Goal: Communication & Community: Answer question/provide support

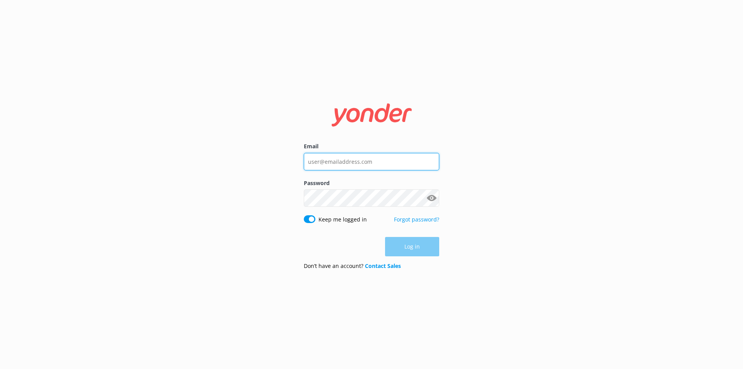
type input "[PERSON_NAME][EMAIL_ADDRESS][PERSON_NAME][DOMAIN_NAME]"
click at [438, 283] on div "Email [PERSON_NAME][EMAIL_ADDRESS][PERSON_NAME][DOMAIN_NAME] Password Show pass…" at bounding box center [371, 184] width 743 height 369
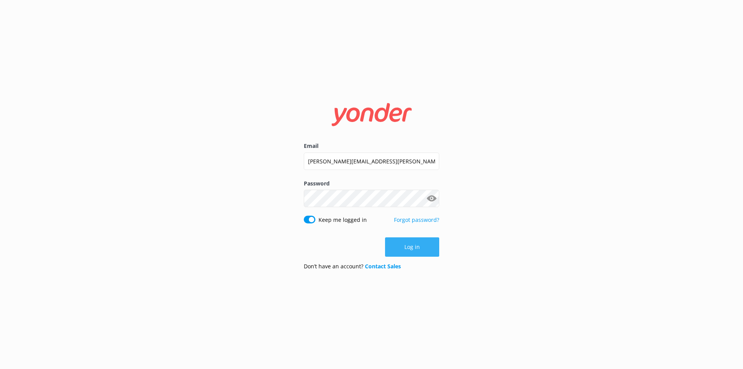
click at [405, 240] on button "Log in" at bounding box center [412, 246] width 54 height 19
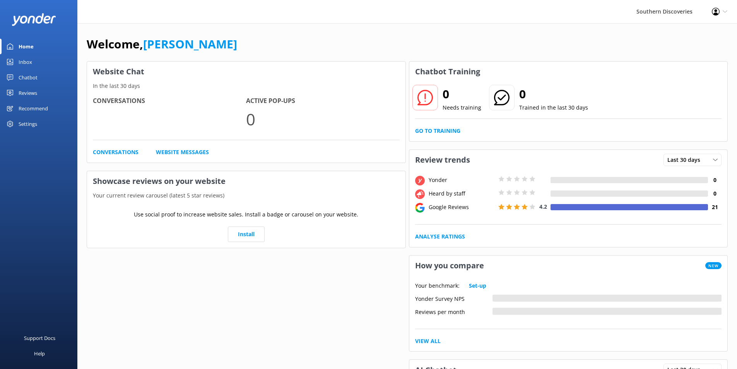
click at [26, 62] on div "Inbox" at bounding box center [26, 61] width 14 height 15
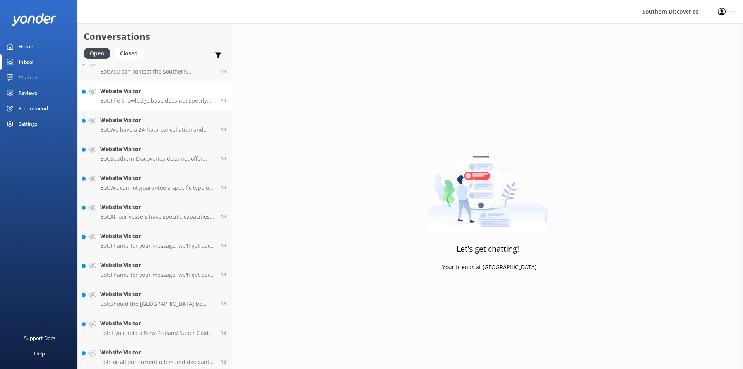
scroll to position [769, 0]
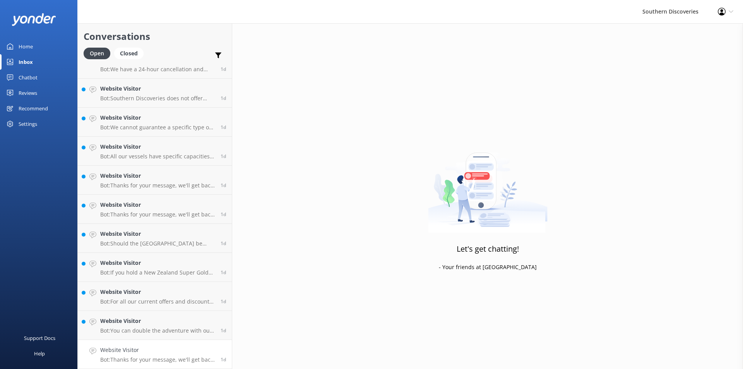
click at [132, 357] on p "Bot: Thanks for your message, we'll get back to you as soon as we can. You're a…" at bounding box center [157, 359] width 115 height 7
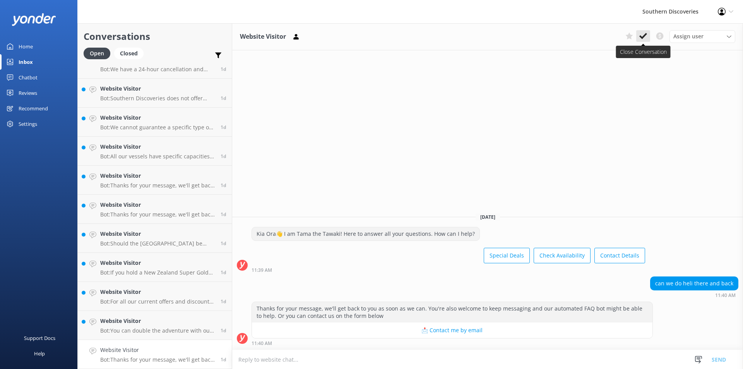
click at [643, 40] on icon at bounding box center [643, 36] width 8 height 8
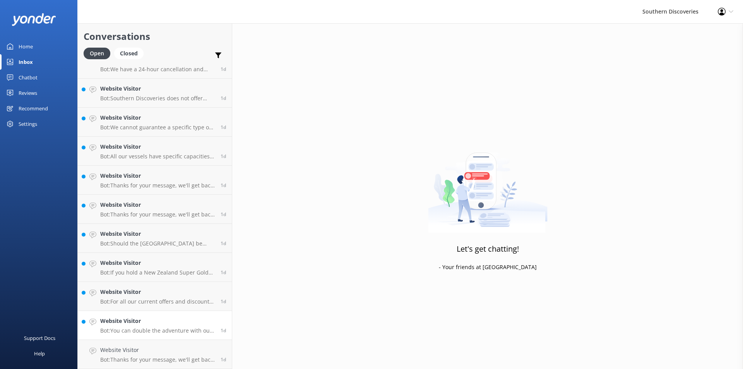
click at [156, 337] on link "Website Visitor Bot: You can double the adventure with our Special Deals! Visit…" at bounding box center [155, 325] width 154 height 29
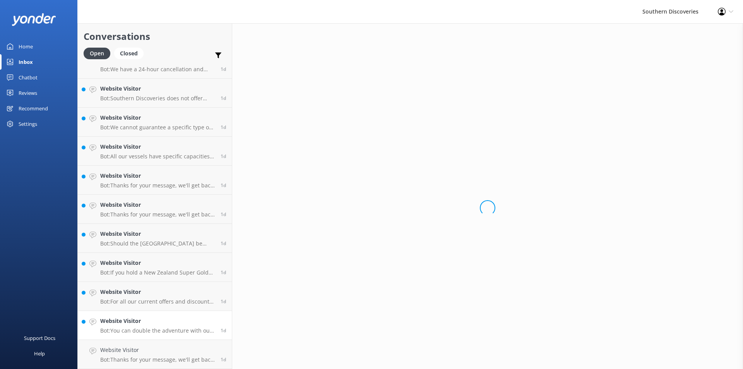
scroll to position [740, 0]
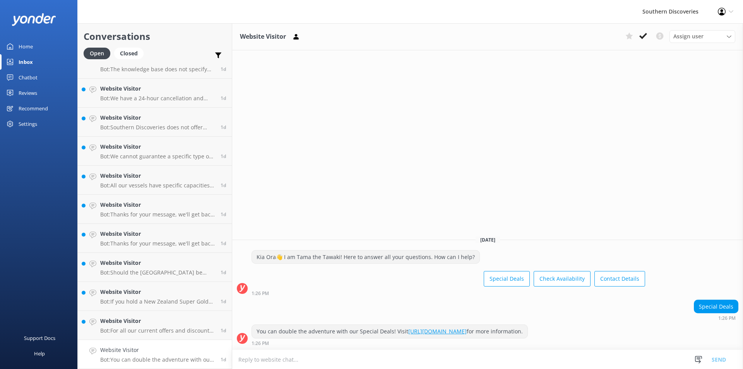
click at [150, 346] on h4 "Website Visitor" at bounding box center [157, 349] width 115 height 9
click at [642, 37] on use at bounding box center [643, 36] width 8 height 6
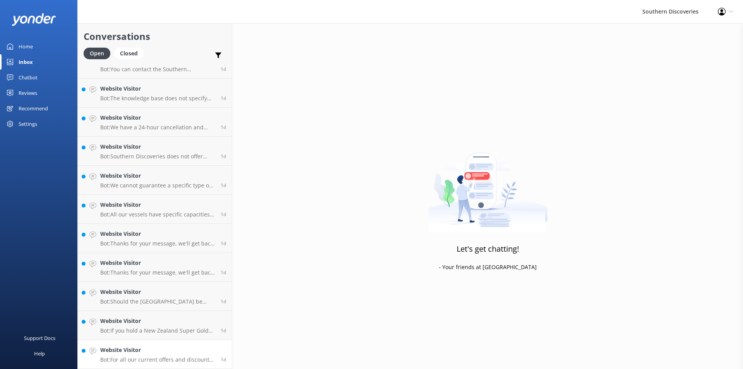
scroll to position [711, 0]
click at [141, 357] on p "Bot: For all our current offers and discounts, please check out our Specials pa…" at bounding box center [157, 359] width 115 height 7
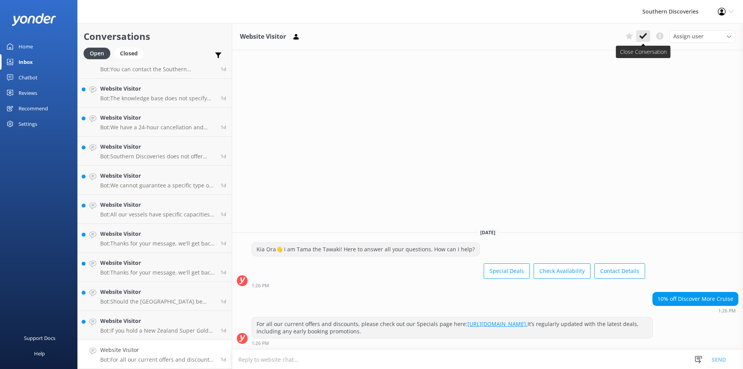
click at [646, 34] on use at bounding box center [643, 36] width 8 height 6
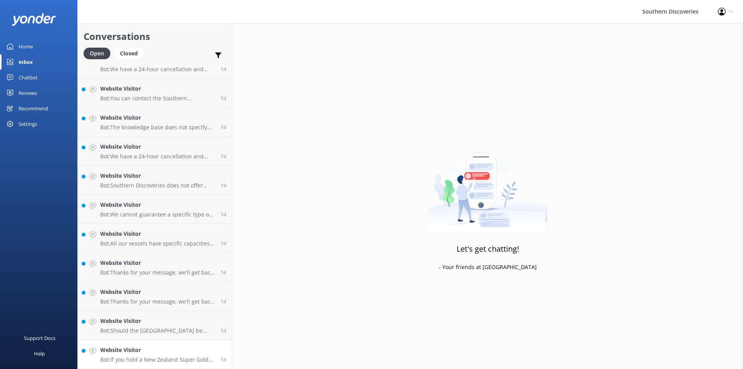
scroll to position [682, 0]
click at [178, 344] on link "Website Visitor Bot: If you hold a New Zealand Super Gold card, please call our…" at bounding box center [155, 354] width 154 height 29
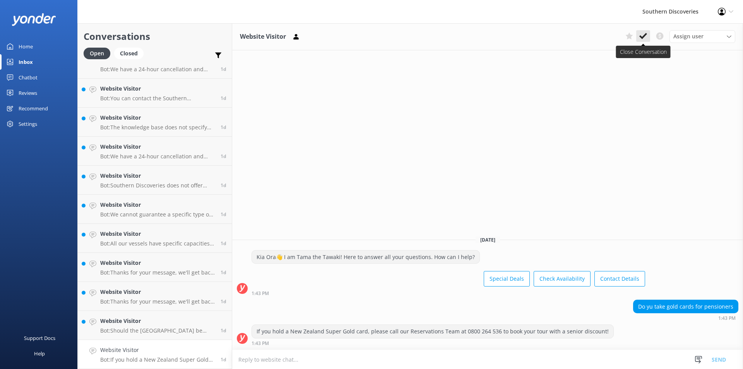
click at [641, 36] on icon at bounding box center [643, 36] width 8 height 8
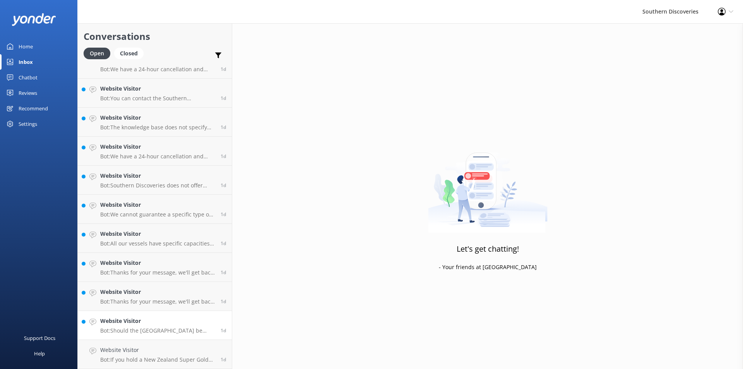
scroll to position [653, 0]
click at [171, 356] on div "Website Visitor Bot: Should the [GEOGRAPHIC_DATA] be closed on your day of trav…" at bounding box center [157, 353] width 115 height 17
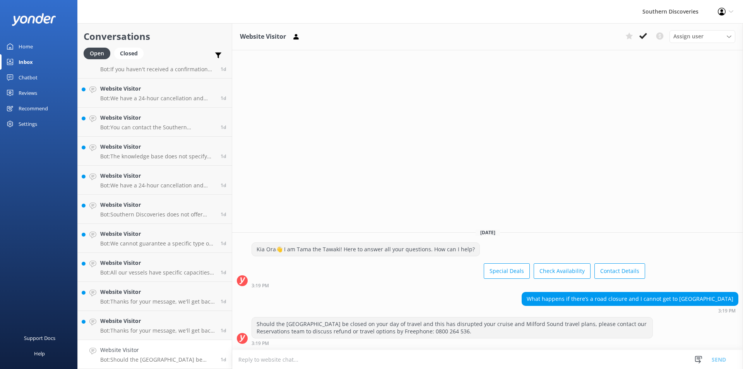
click at [504, 151] on div "Website Visitor Assign user [PERSON_NAME] [PERSON_NAME] [PERSON_NAME] [PERSON_N…" at bounding box center [487, 195] width 511 height 345
click at [634, 35] on button at bounding box center [629, 36] width 14 height 12
click at [622, 35] on button at bounding box center [629, 36] width 14 height 12
click at [639, 38] on icon at bounding box center [643, 36] width 8 height 8
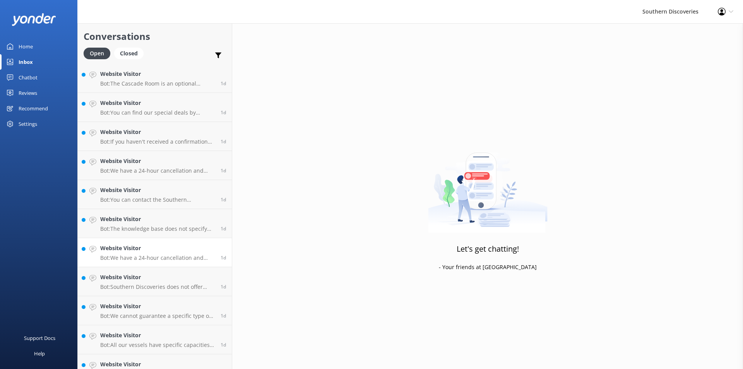
scroll to position [624, 0]
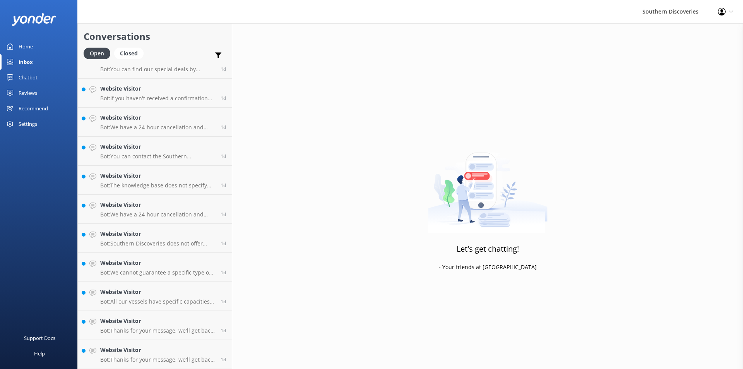
click at [149, 3] on div "Southern Discoveries Profile Settings Logout" at bounding box center [371, 11] width 743 height 23
click at [169, 351] on h4 "Website Visitor" at bounding box center [157, 349] width 115 height 9
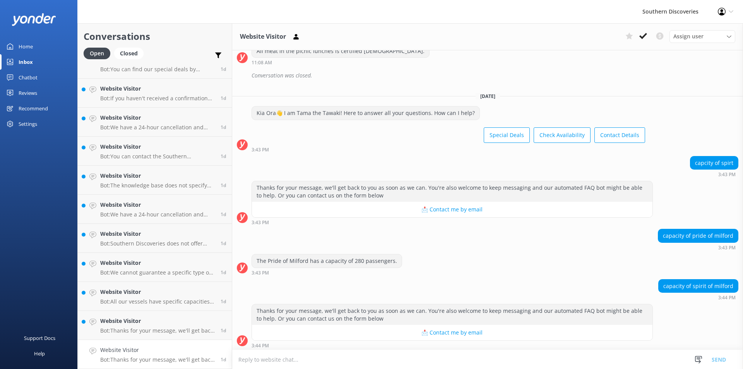
scroll to position [349, 0]
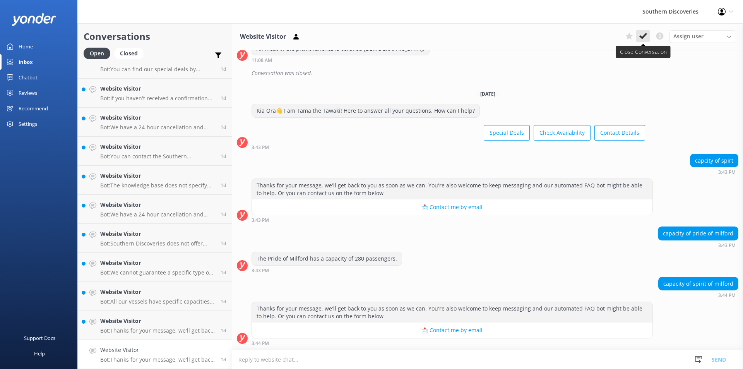
click at [641, 34] on icon at bounding box center [643, 36] width 8 height 8
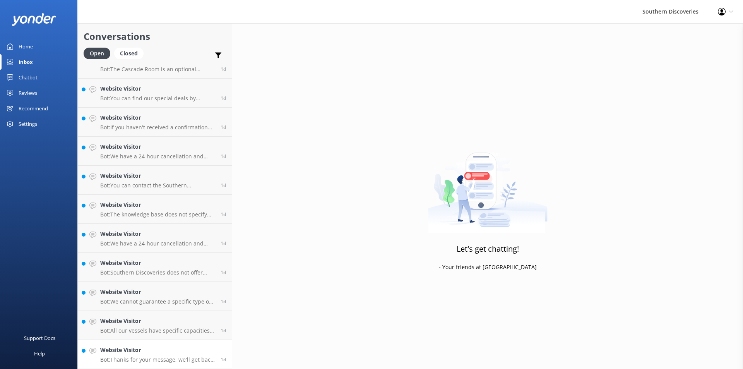
scroll to position [595, 0]
click at [170, 353] on h4 "Website Visitor" at bounding box center [157, 349] width 115 height 9
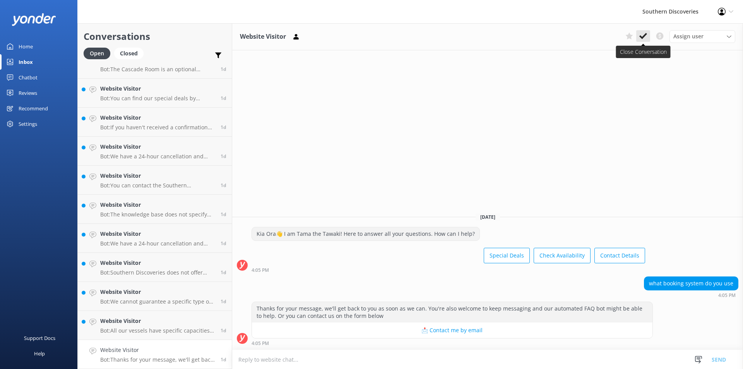
click at [640, 39] on icon at bounding box center [643, 36] width 8 height 8
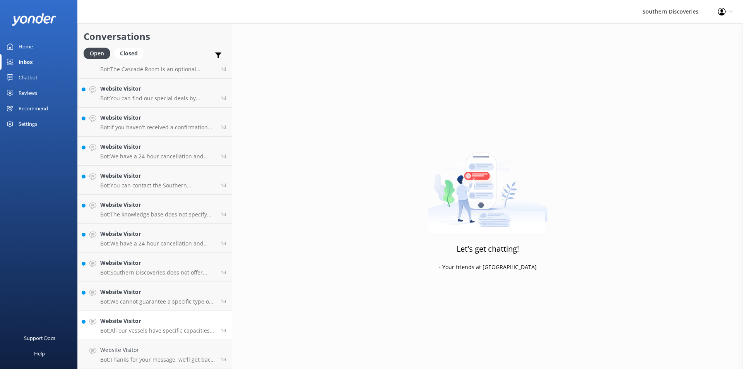
scroll to position [566, 0]
click at [149, 346] on h4 "Website Visitor" at bounding box center [157, 349] width 115 height 9
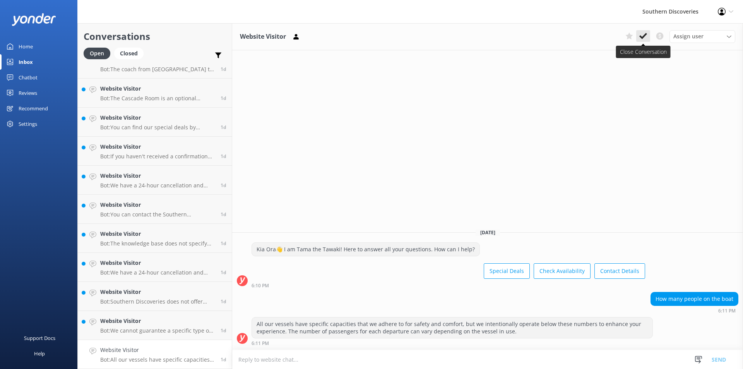
click at [648, 34] on button at bounding box center [643, 36] width 14 height 12
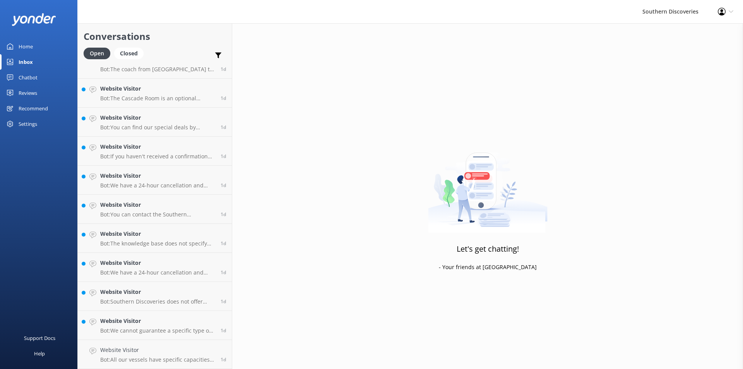
scroll to position [537, 0]
click at [179, 359] on p "Bot: We cannot guarantee a specific type of vessel for any given departure, as …" at bounding box center [157, 359] width 115 height 7
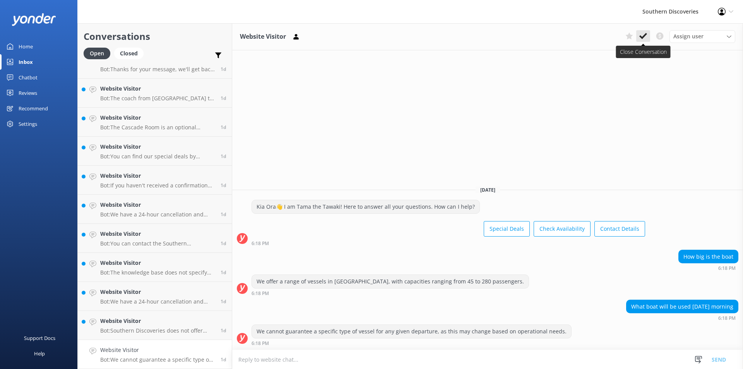
click at [643, 40] on button at bounding box center [643, 36] width 14 height 12
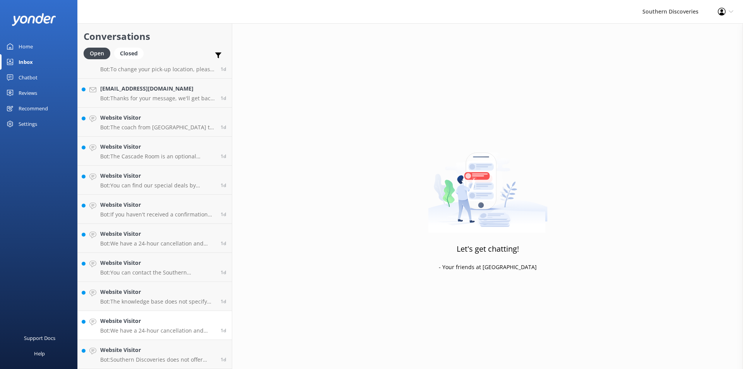
scroll to position [508, 0]
click at [150, 354] on h4 "Website Visitor" at bounding box center [157, 349] width 115 height 9
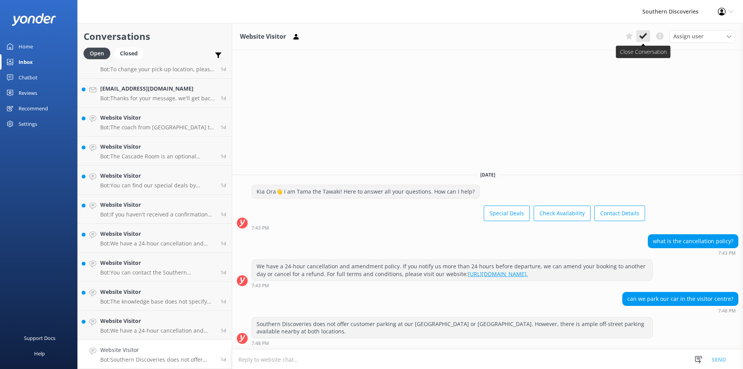
click at [643, 38] on icon at bounding box center [643, 36] width 8 height 8
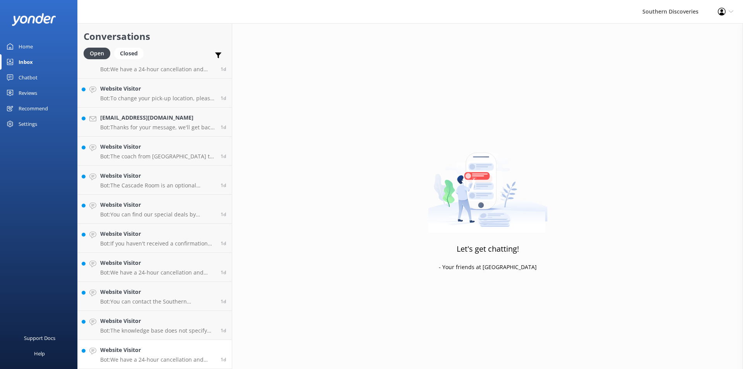
scroll to position [479, 0]
click at [157, 351] on h4 "Website Visitor" at bounding box center [157, 349] width 115 height 9
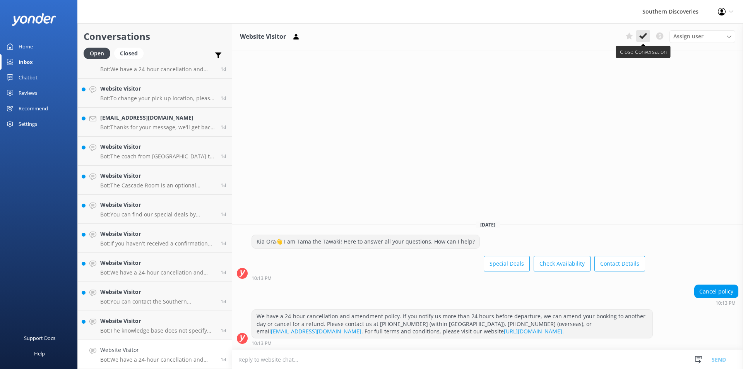
click at [643, 35] on icon at bounding box center [643, 36] width 8 height 8
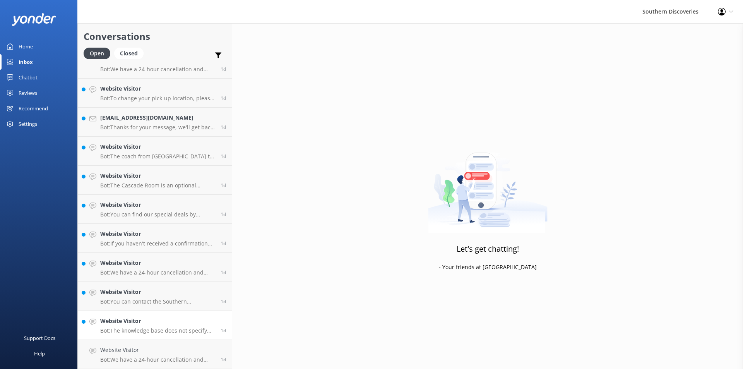
scroll to position [450, 0]
click at [179, 358] on p "Bot: The knowledge base does not specify the time periods during which you can …" at bounding box center [157, 359] width 115 height 7
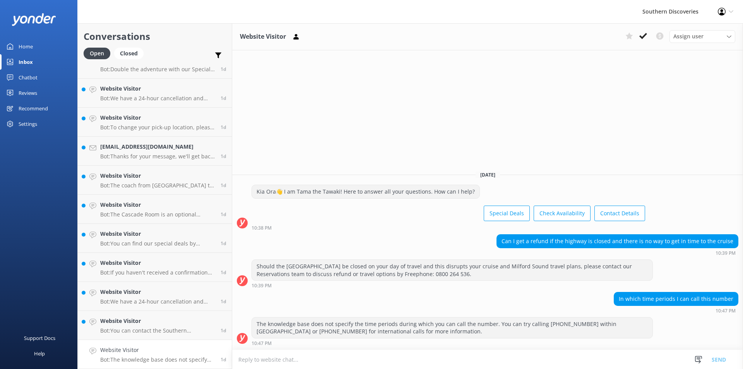
click at [591, 81] on div "Website Visitor Assign user [PERSON_NAME] [PERSON_NAME] [PERSON_NAME] [PERSON_N…" at bounding box center [487, 195] width 511 height 345
click at [641, 37] on use at bounding box center [643, 36] width 8 height 6
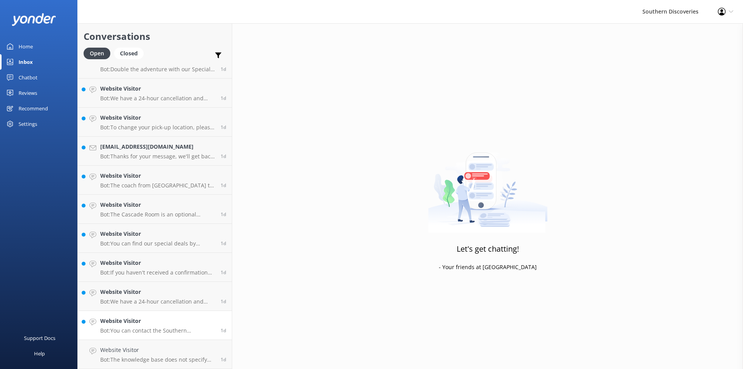
scroll to position [421, 0]
click at [115, 347] on h4 "Website Visitor" at bounding box center [157, 349] width 115 height 9
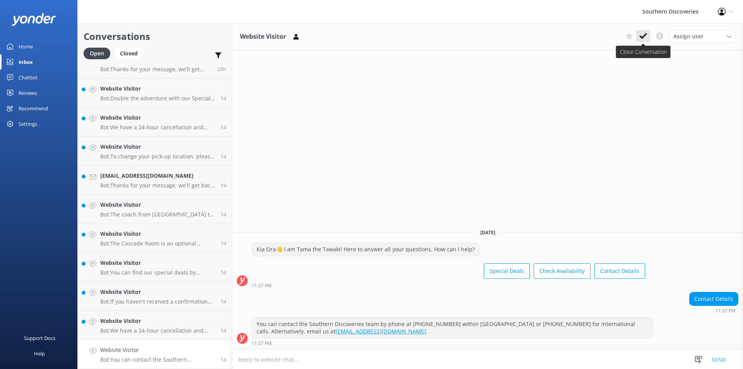
click at [640, 39] on icon at bounding box center [643, 36] width 8 height 8
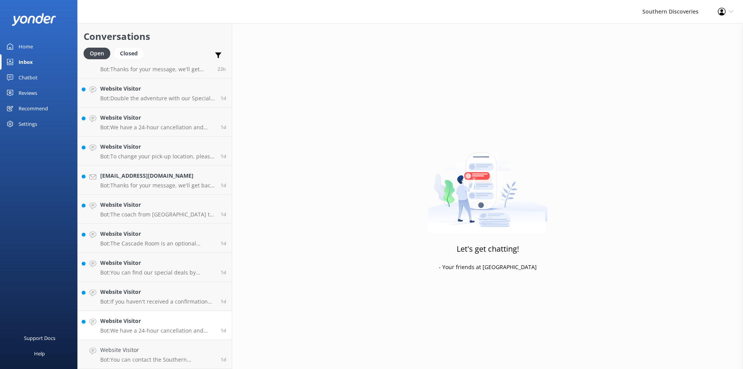
scroll to position [392, 0]
click at [135, 350] on h4 "Website Visitor" at bounding box center [157, 349] width 115 height 9
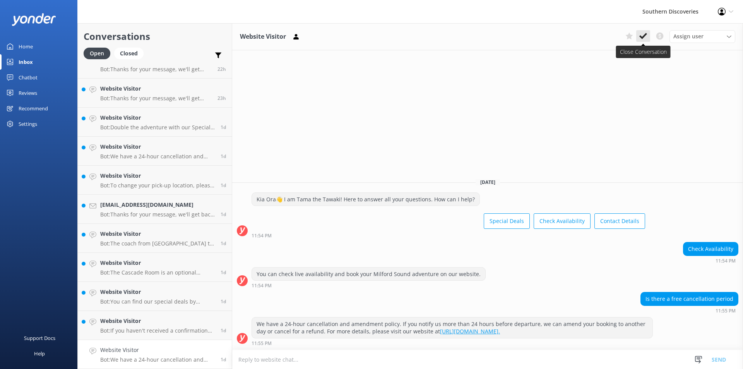
click at [643, 36] on use at bounding box center [643, 36] width 8 height 6
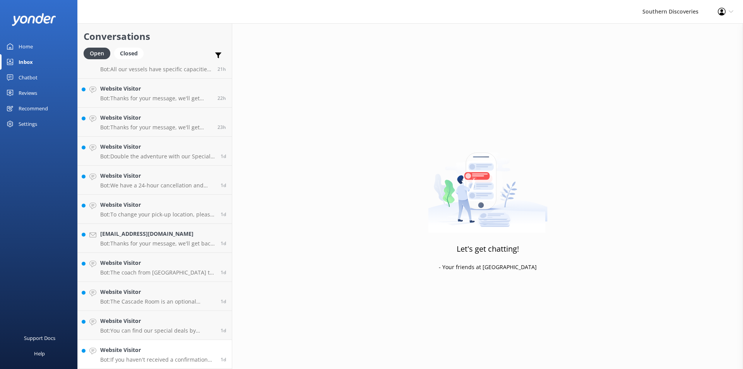
scroll to position [362, 0]
click at [146, 353] on h4 "Website Visitor" at bounding box center [157, 349] width 115 height 9
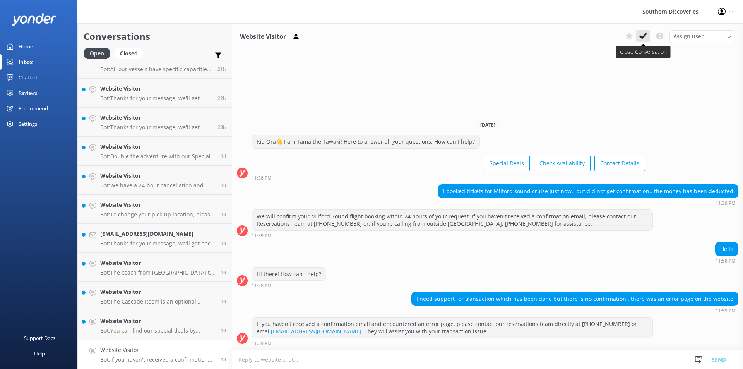
click at [644, 36] on use at bounding box center [643, 36] width 8 height 6
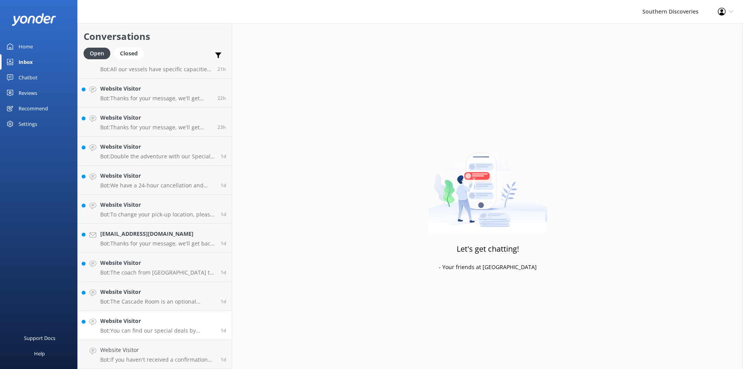
scroll to position [333, 0]
click at [118, 357] on p "Bot: You can find our special deals by visiting [URL][DOMAIN_NAME]." at bounding box center [157, 359] width 115 height 7
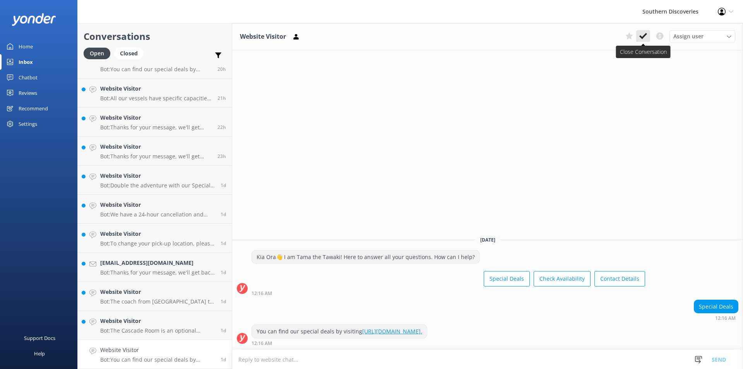
click at [638, 36] on div "Assign user [PERSON_NAME] [PERSON_NAME] [PERSON_NAME] [PERSON_NAME] [PERSON_NAM…" at bounding box center [678, 36] width 113 height 12
click at [641, 38] on use at bounding box center [643, 36] width 8 height 6
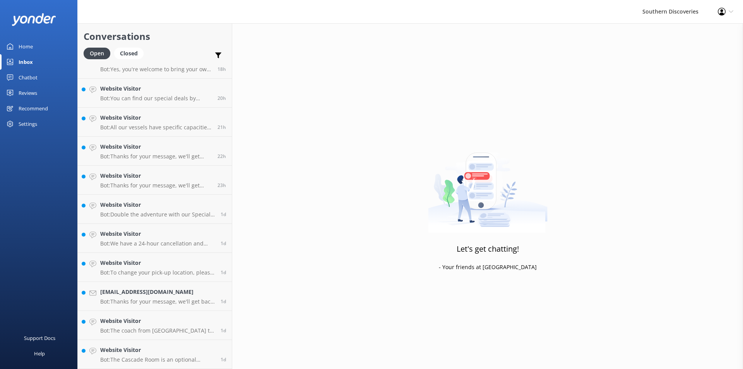
scroll to position [304, 0]
click at [162, 353] on h4 "Website Visitor" at bounding box center [157, 349] width 115 height 9
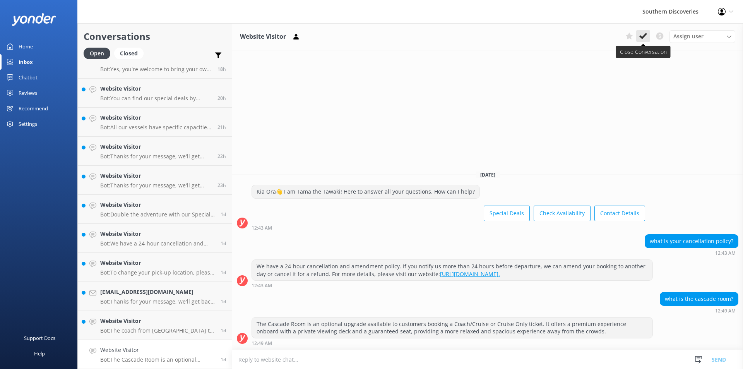
click at [641, 37] on use at bounding box center [643, 36] width 8 height 6
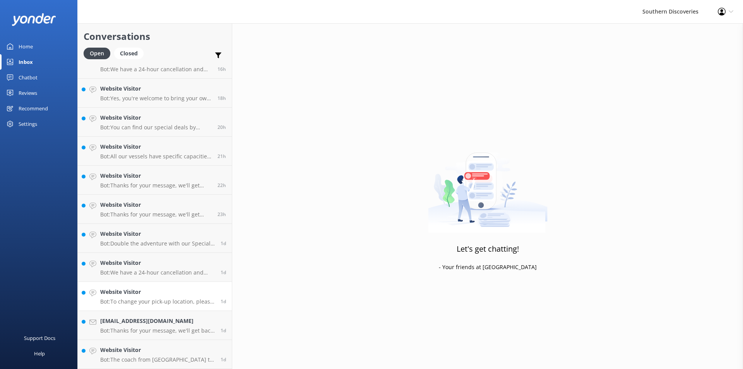
scroll to position [275, 0]
click at [138, 353] on h4 "Website Visitor" at bounding box center [157, 349] width 115 height 9
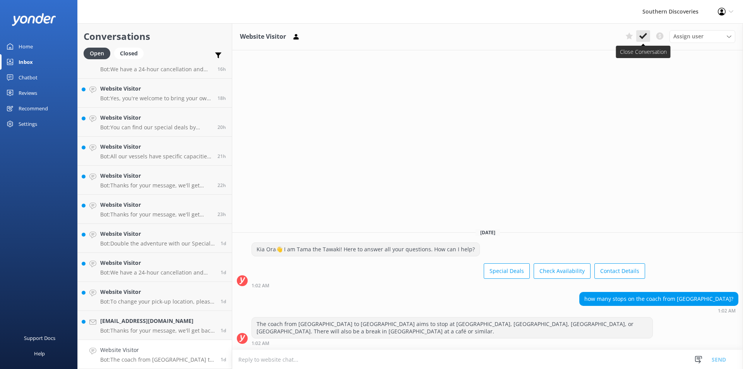
click at [646, 37] on icon at bounding box center [643, 36] width 8 height 8
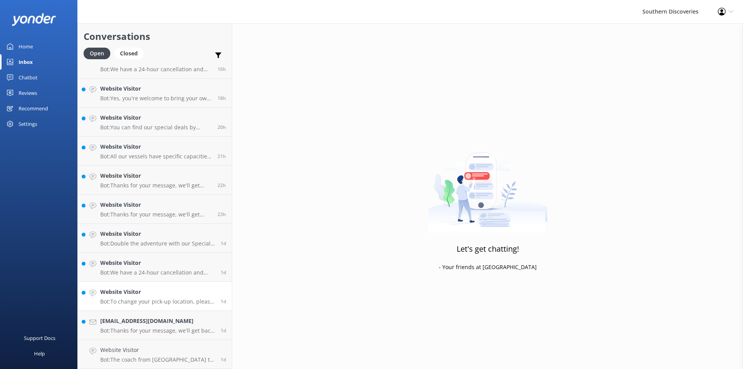
scroll to position [246, 0]
click at [156, 352] on h4 "[EMAIL_ADDRESS][DOMAIN_NAME]" at bounding box center [157, 349] width 115 height 9
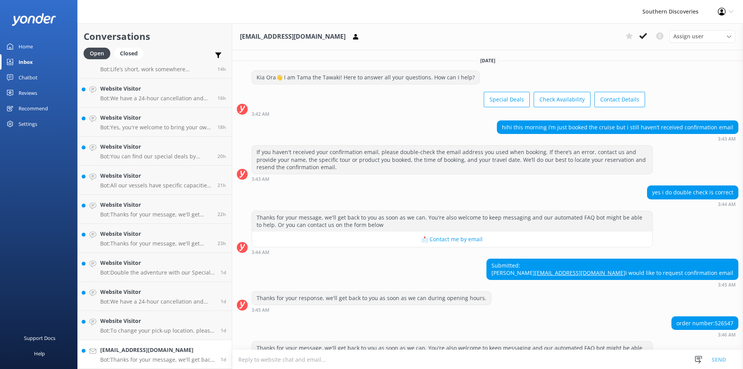
scroll to position [55, 0]
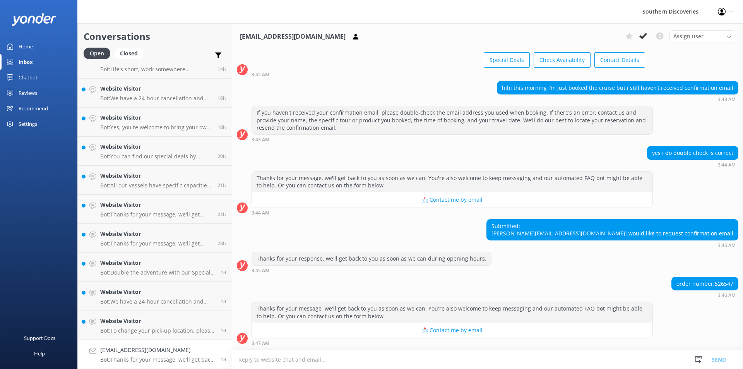
click at [562, 235] on div "Submitted: [PERSON_NAME] [EMAIL_ADDRESS][DOMAIN_NAME] i would like to request c…" at bounding box center [487, 233] width 511 height 29
click at [513, 243] on div "Submitted: [PERSON_NAME] [EMAIL_ADDRESS][DOMAIN_NAME] i would like to request c…" at bounding box center [487, 233] width 511 height 29
drag, startPoint x: 663, startPoint y: 138, endPoint x: 701, endPoint y: 137, distance: 38.3
click at [701, 146] on div "yes i do double check is correct" at bounding box center [692, 152] width 91 height 13
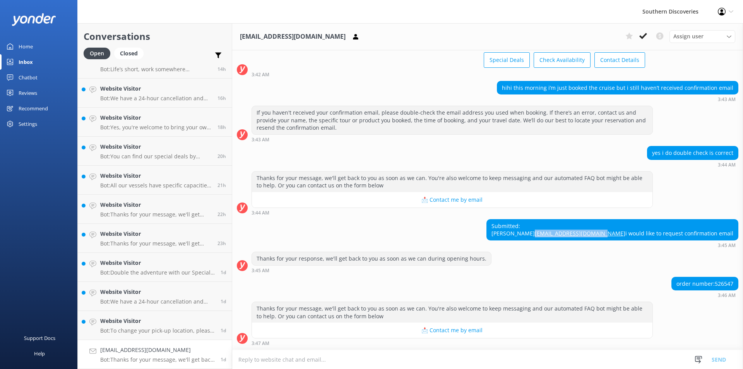
drag, startPoint x: 690, startPoint y: 226, endPoint x: 619, endPoint y: 228, distance: 70.4
click at [619, 228] on div "Submitted: [PERSON_NAME] [EMAIL_ADDRESS][DOMAIN_NAME] i would like to request c…" at bounding box center [612, 229] width 251 height 21
copy link "[EMAIL_ADDRESS][DOMAIN_NAME]"
click at [131, 353] on h4 "[EMAIL_ADDRESS][DOMAIN_NAME]" at bounding box center [157, 349] width 115 height 9
click at [641, 35] on icon at bounding box center [643, 36] width 8 height 8
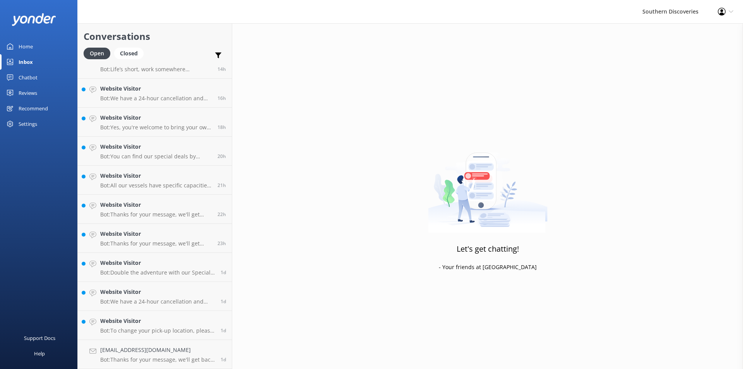
scroll to position [217, 0]
click at [164, 356] on p "Bot: To change your pick-up location, please call us at [PHONE_NUMBER]." at bounding box center [157, 359] width 115 height 7
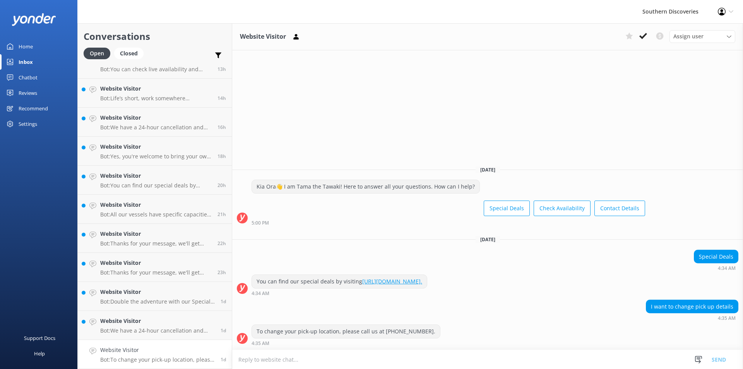
click at [558, 88] on div "Website Visitor Assign user [PERSON_NAME] [PERSON_NAME] [PERSON_NAME] [PERSON_N…" at bounding box center [487, 195] width 511 height 345
click at [680, 119] on div "Website Visitor Assign user [PERSON_NAME] [PERSON_NAME] [PERSON_NAME] [PERSON_N…" at bounding box center [487, 195] width 511 height 345
click at [641, 36] on use at bounding box center [643, 36] width 8 height 6
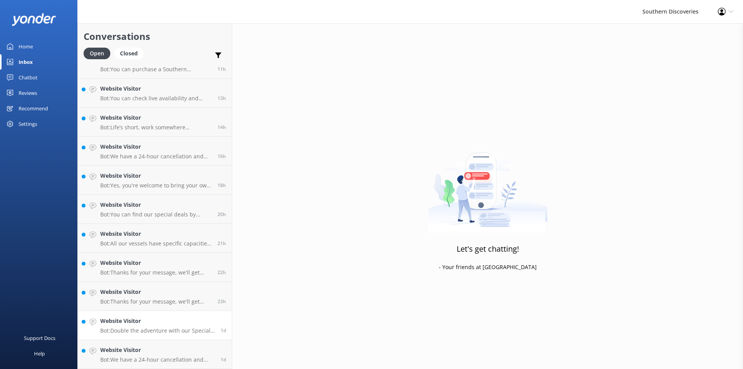
scroll to position [188, 0]
click at [167, 349] on h4 "Website Visitor" at bounding box center [157, 349] width 115 height 9
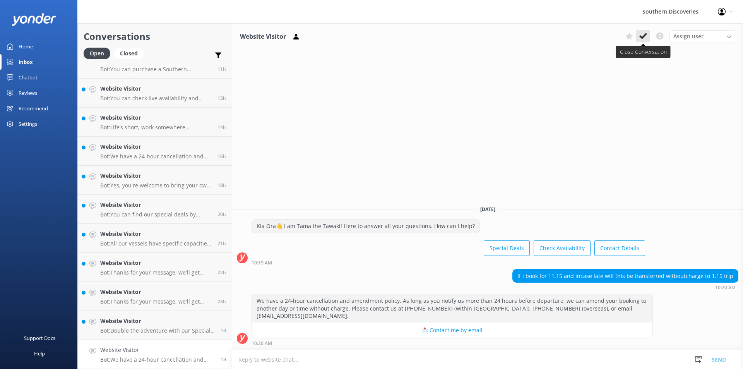
click at [638, 38] on button at bounding box center [643, 36] width 14 height 12
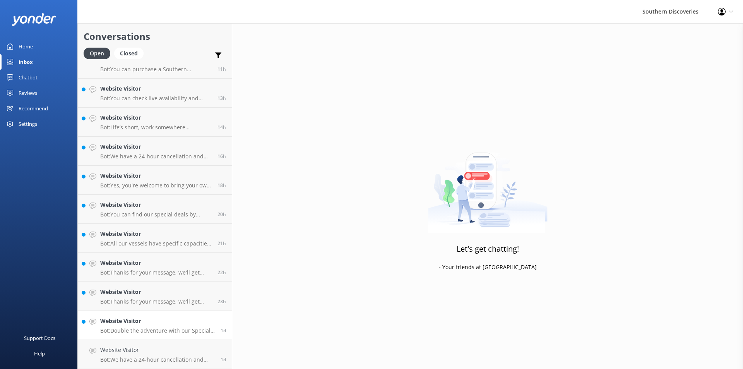
scroll to position [159, 0]
click at [113, 353] on h4 "Website Visitor" at bounding box center [157, 349] width 115 height 9
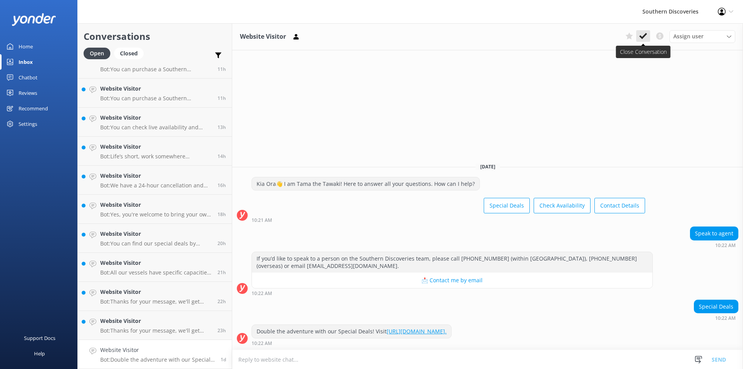
click at [643, 36] on use at bounding box center [643, 36] width 8 height 6
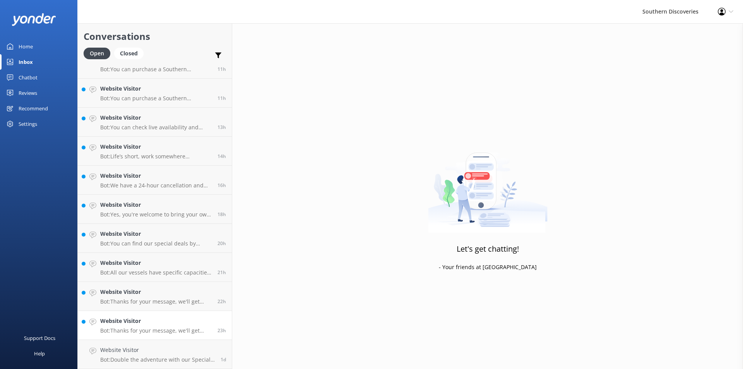
scroll to position [130, 0]
click at [132, 347] on h4 "Website Visitor" at bounding box center [155, 349] width 111 height 9
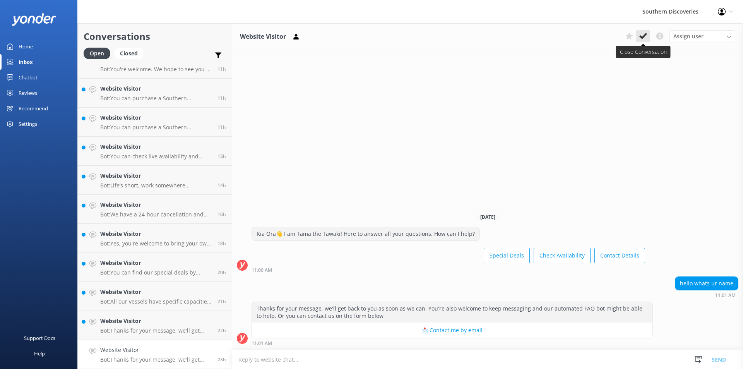
click at [645, 33] on icon at bounding box center [643, 36] width 8 height 8
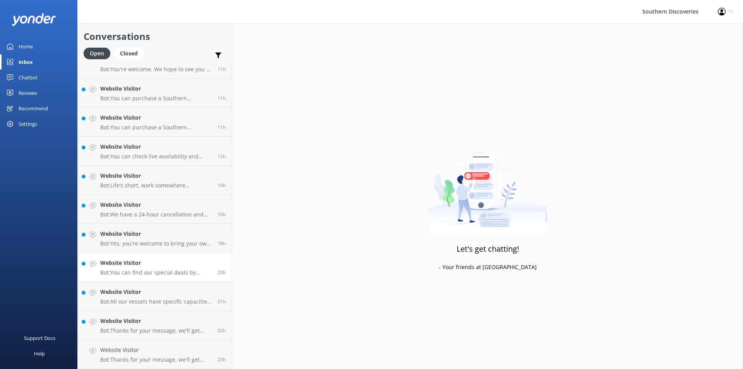
scroll to position [101, 0]
click at [138, 353] on h4 "Website Visitor" at bounding box center [155, 349] width 111 height 9
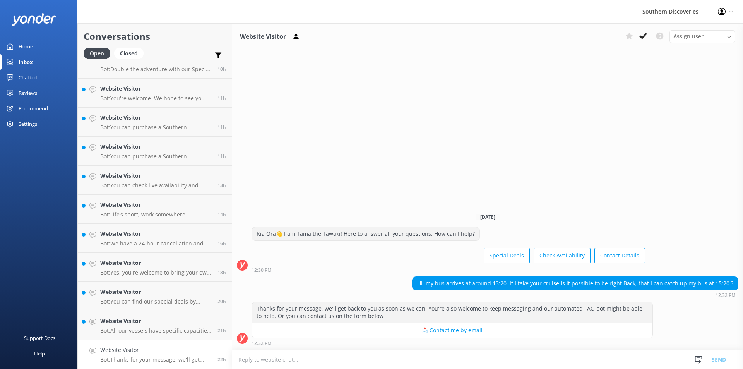
click at [515, 123] on div "Website Visitor Assign user [PERSON_NAME] [PERSON_NAME] [PERSON_NAME] [PERSON_N…" at bounding box center [487, 195] width 511 height 345
click at [643, 35] on icon at bounding box center [643, 36] width 8 height 8
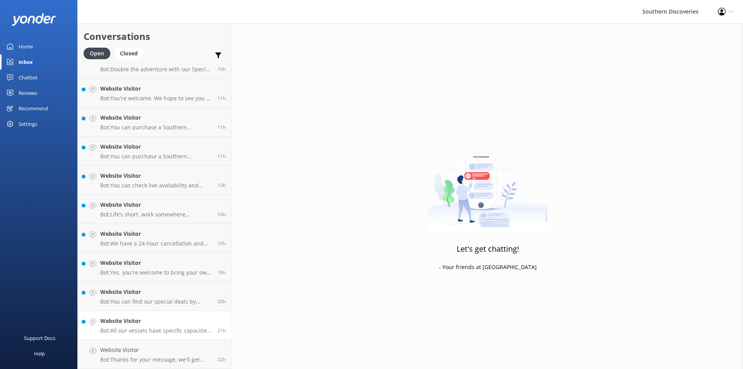
scroll to position [72, 0]
click at [149, 351] on h4 "Website Visitor" at bounding box center [155, 349] width 111 height 9
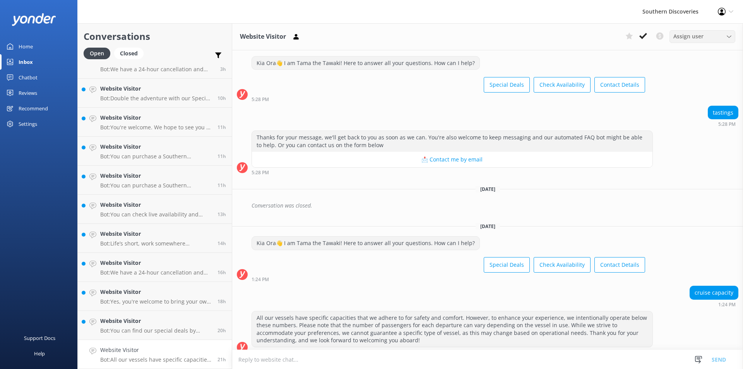
scroll to position [657, 0]
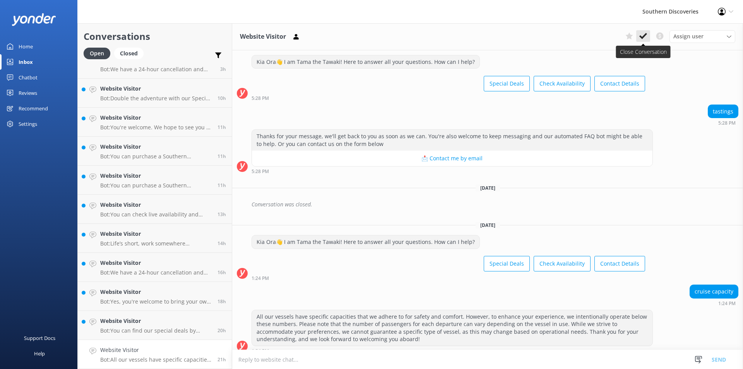
click at [643, 38] on use at bounding box center [643, 36] width 8 height 6
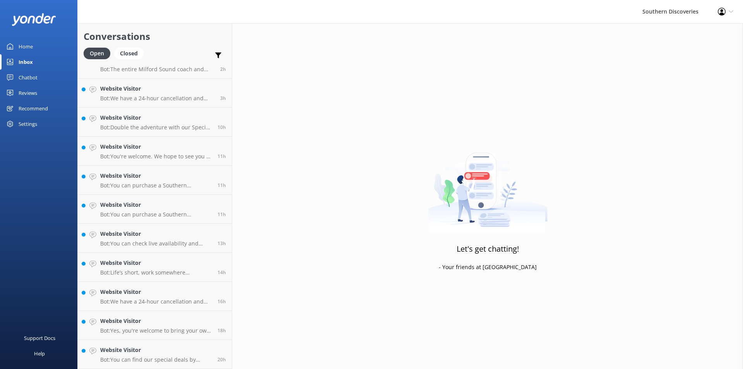
scroll to position [43, 0]
click at [147, 350] on h4 "Website Visitor" at bounding box center [155, 349] width 111 height 9
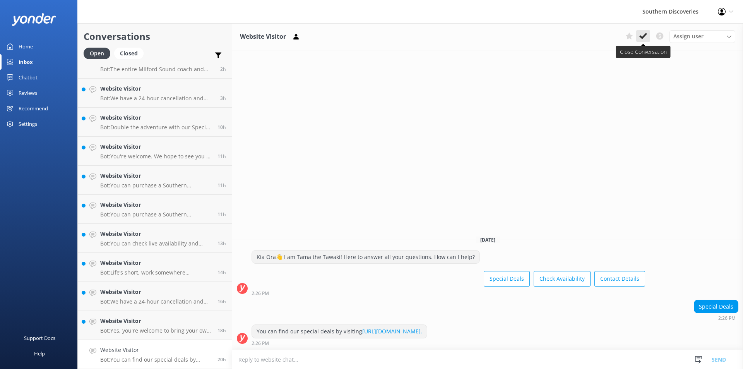
click at [645, 39] on icon at bounding box center [643, 36] width 8 height 8
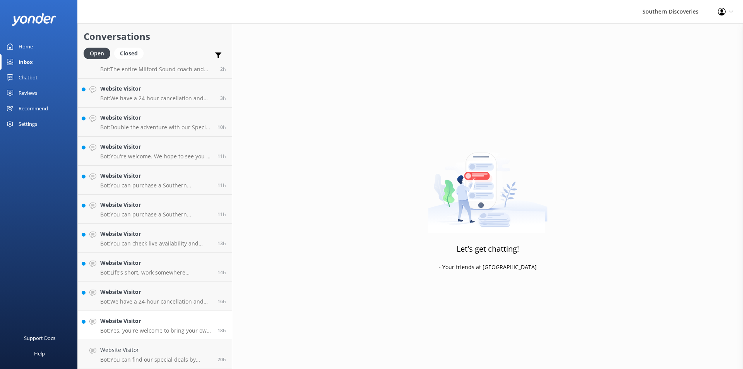
scroll to position [14, 0]
click at [177, 352] on h4 "Website Visitor" at bounding box center [155, 349] width 111 height 9
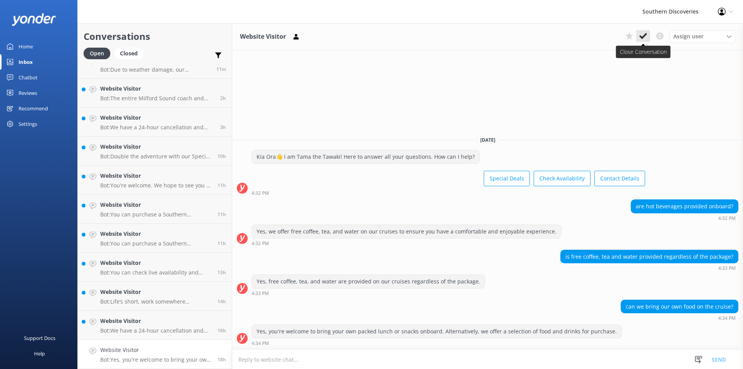
click at [641, 34] on icon at bounding box center [643, 36] width 8 height 8
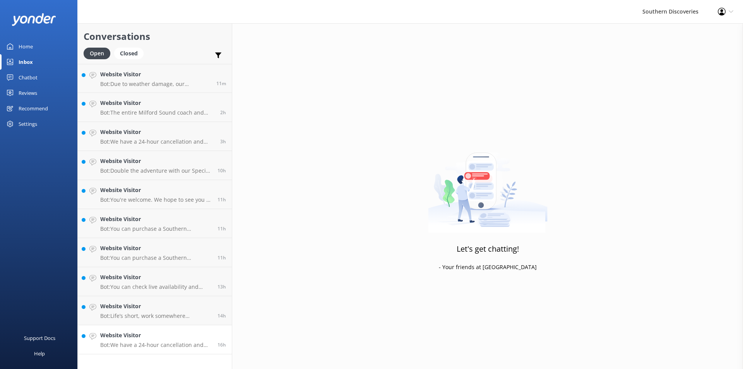
click at [145, 334] on h4 "Website Visitor" at bounding box center [155, 335] width 111 height 9
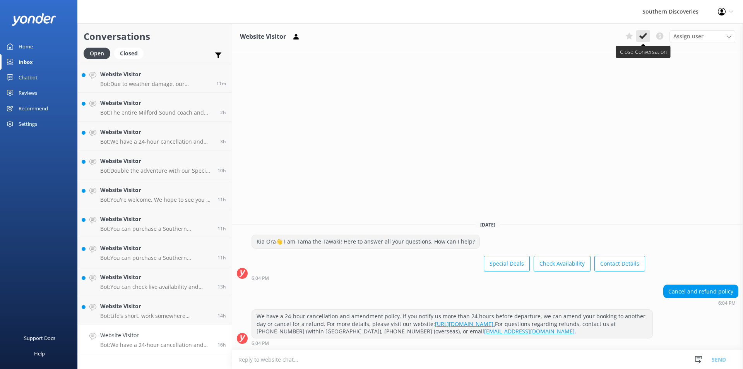
click at [644, 41] on button at bounding box center [643, 36] width 14 height 12
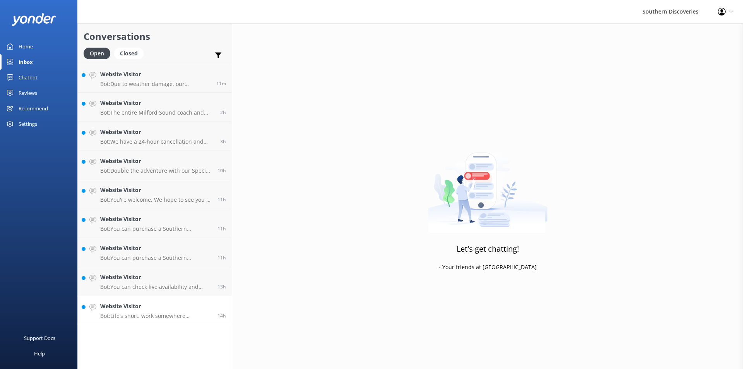
click at [147, 313] on p "Bot: Life’s short, work somewhere awesome! Check out our current vacancies at […" at bounding box center [155, 315] width 111 height 7
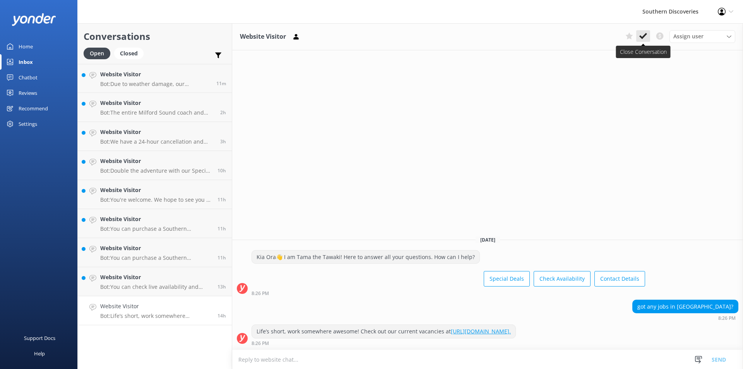
click at [645, 35] on use at bounding box center [643, 36] width 8 height 6
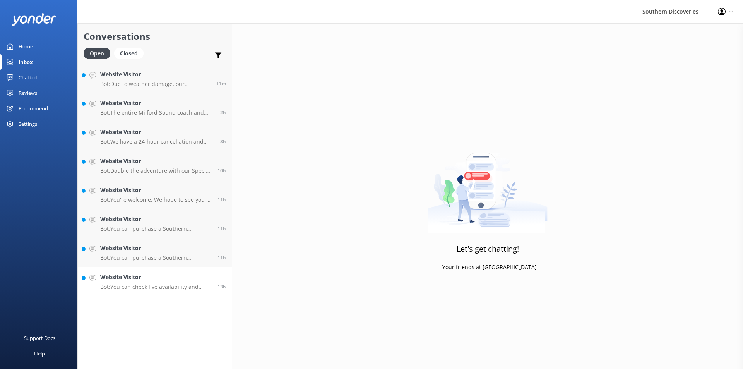
click at [151, 289] on p "Bot: You can check live availability and book your Milford Sound adventure on o…" at bounding box center [155, 286] width 111 height 7
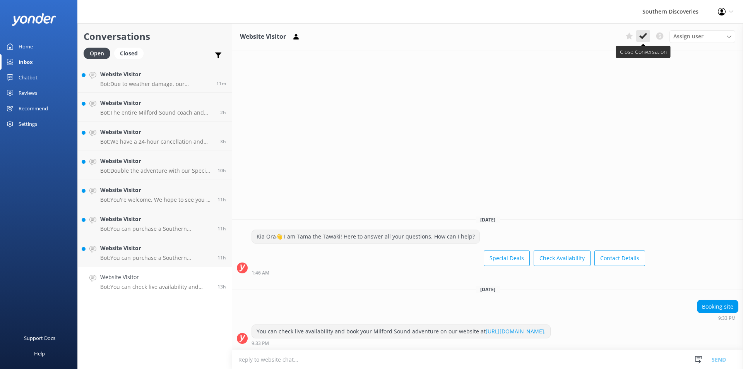
click at [645, 39] on icon at bounding box center [643, 36] width 8 height 8
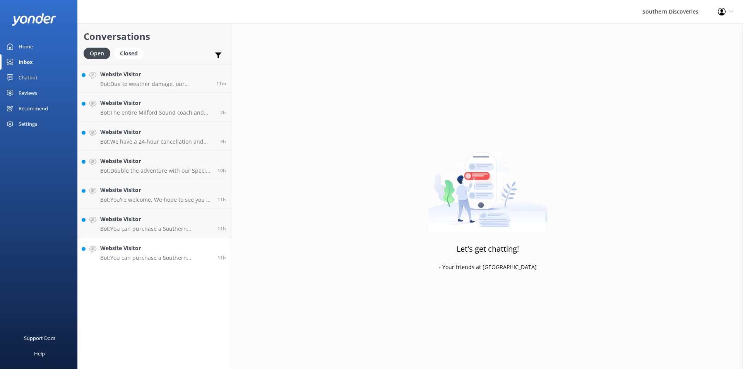
click at [148, 264] on link "Website Visitor Bot: You can purchase a Southern Discoveries gift voucher onlin…" at bounding box center [155, 252] width 154 height 29
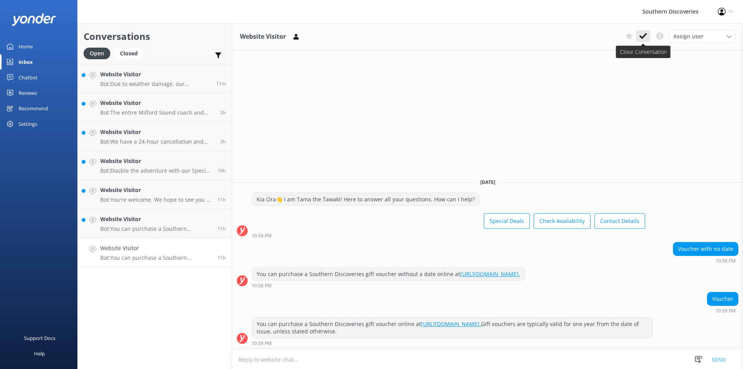
click at [641, 39] on icon at bounding box center [643, 36] width 8 height 8
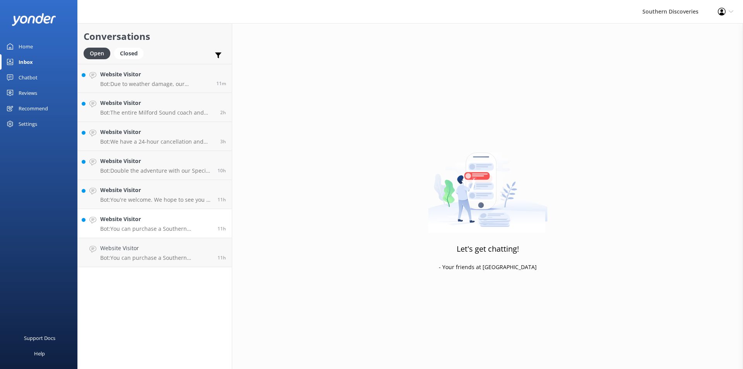
click at [185, 227] on p "Bot: You can purchase a Southern Discoveries voucher without a date online at […" at bounding box center [155, 228] width 111 height 7
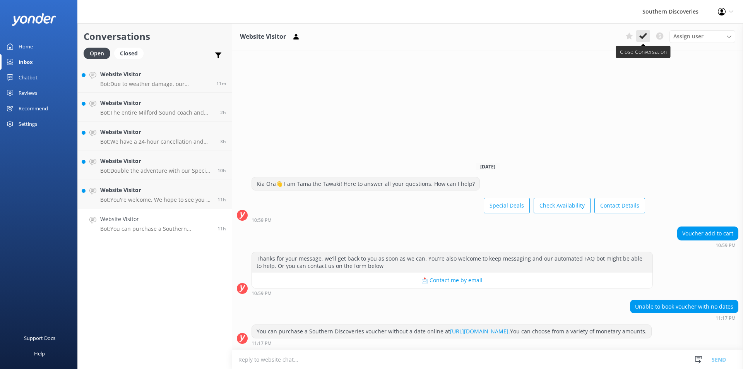
click at [643, 37] on use at bounding box center [643, 36] width 8 height 6
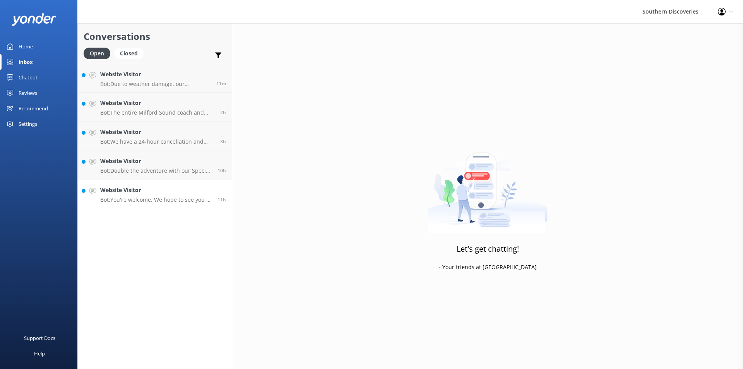
click at [162, 200] on p "Bot: You're welcome. We hope to see you at Southern Discoveries soon!" at bounding box center [155, 199] width 111 height 7
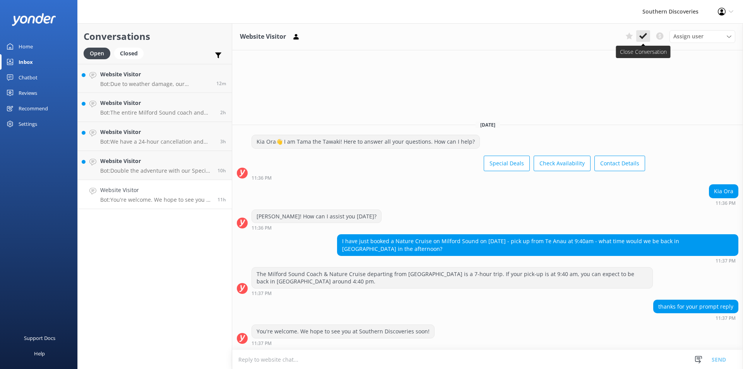
click at [645, 36] on icon at bounding box center [643, 36] width 8 height 8
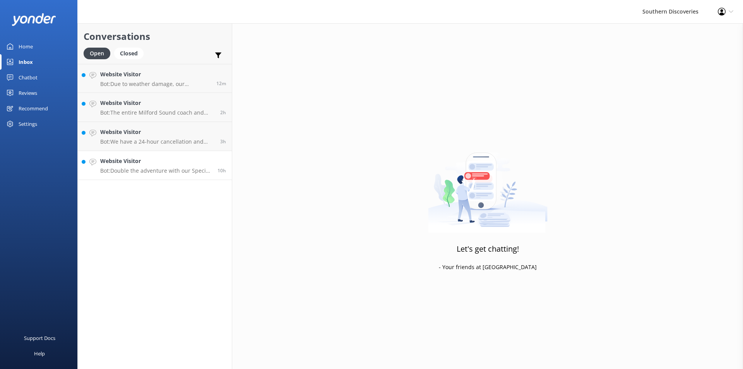
click at [177, 176] on link "Website Visitor Bot: Double the adventure with our Special Deals! Visit [URL][D…" at bounding box center [155, 165] width 154 height 29
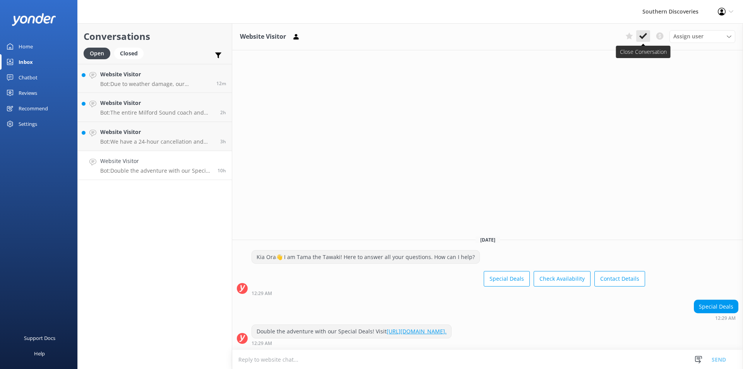
click at [642, 35] on icon at bounding box center [643, 36] width 8 height 8
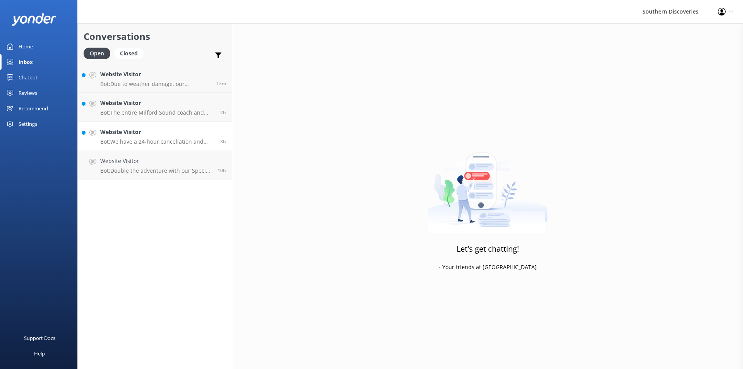
click at [216, 137] on div "3h" at bounding box center [220, 136] width 12 height 17
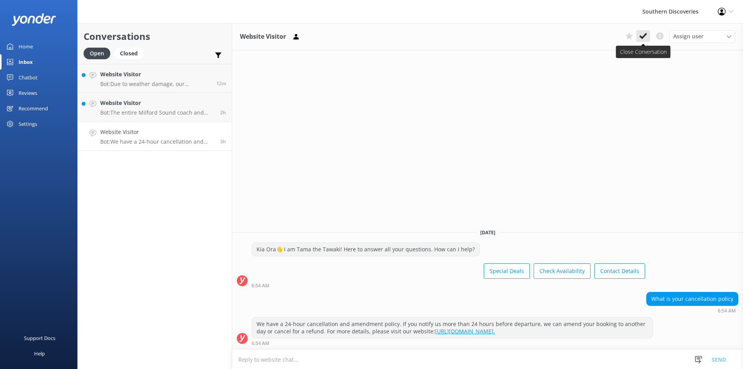
click at [643, 38] on icon at bounding box center [643, 36] width 8 height 8
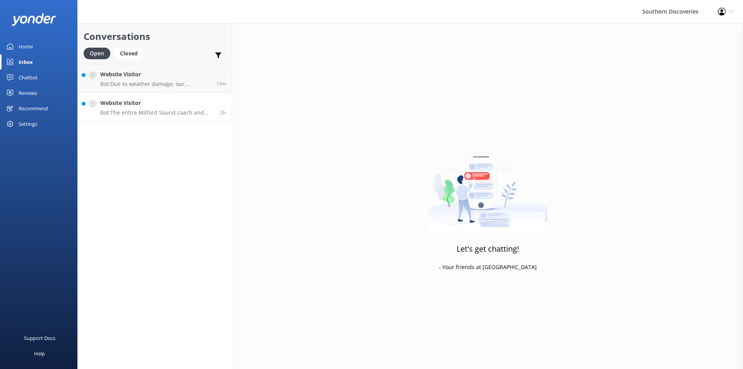
click at [187, 111] on p "Bot: The entire Milford Sound coach and cruise trip from [GEOGRAPHIC_DATA] take…" at bounding box center [157, 112] width 114 height 7
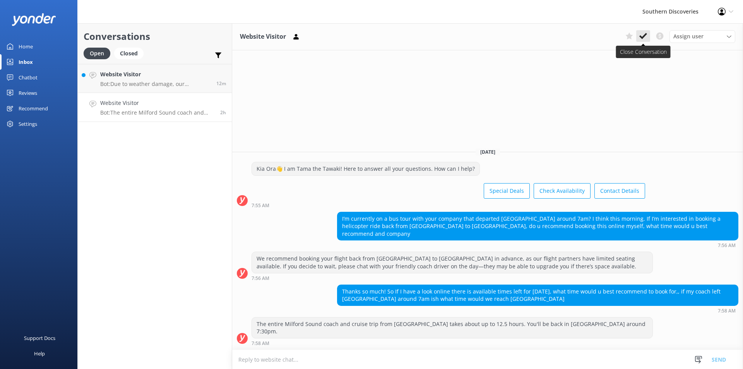
click at [644, 34] on icon at bounding box center [643, 36] width 8 height 8
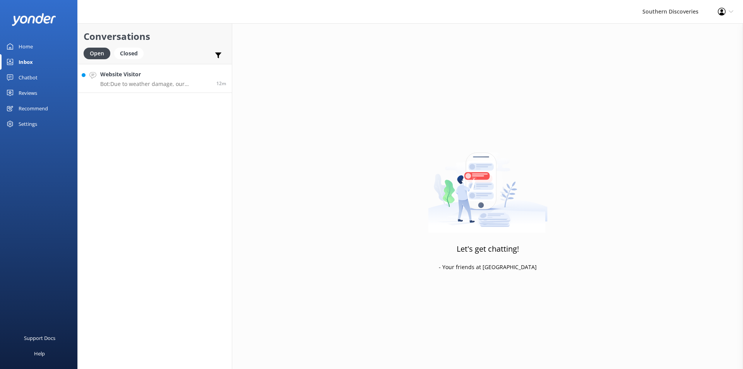
click at [169, 88] on link "Website Visitor Bot: Due to weather damage, our Underwater Observatory and Kaya…" at bounding box center [155, 78] width 154 height 29
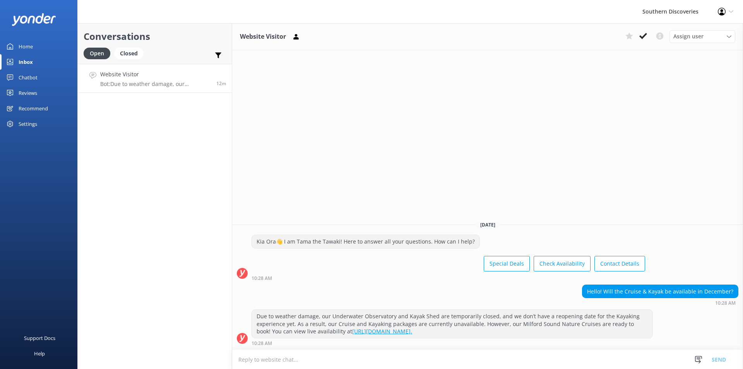
click at [493, 146] on div "Website Visitor Assign user [PERSON_NAME] [PERSON_NAME] [PERSON_NAME] [PERSON_N…" at bounding box center [487, 195] width 511 height 345
click at [641, 33] on icon at bounding box center [643, 36] width 8 height 8
